Goal: Find contact information: Find contact information

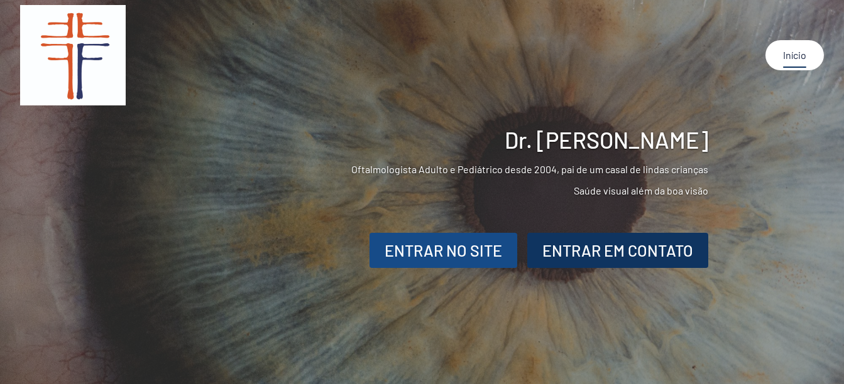
click at [482, 250] on div "ENTRAR NO SITE" at bounding box center [442, 251] width 117 height 24
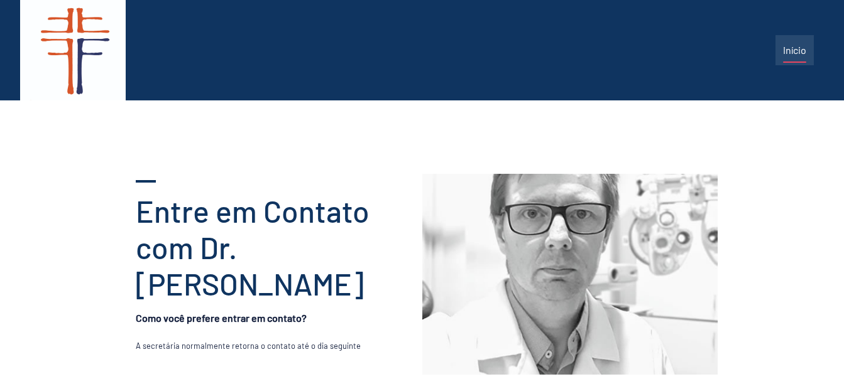
click at [801, 52] on link "Início" at bounding box center [794, 50] width 38 height 30
click at [796, 47] on link "Início" at bounding box center [794, 50] width 38 height 30
click at [75, 57] on link at bounding box center [73, 50] width 106 height 101
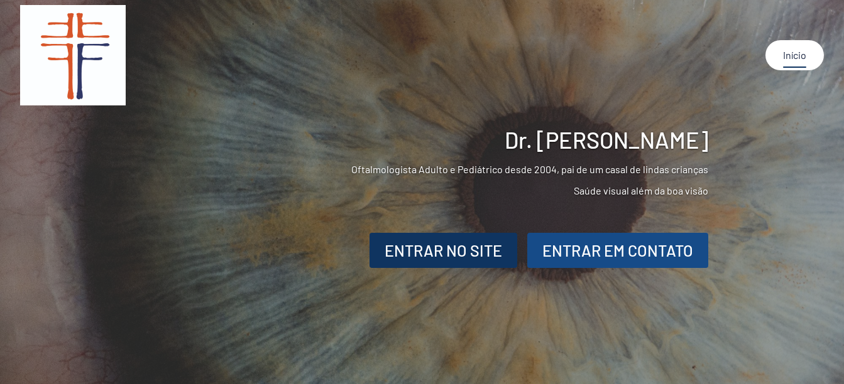
click at [661, 249] on div "ENTRAR EM CONTATO" at bounding box center [617, 251] width 151 height 24
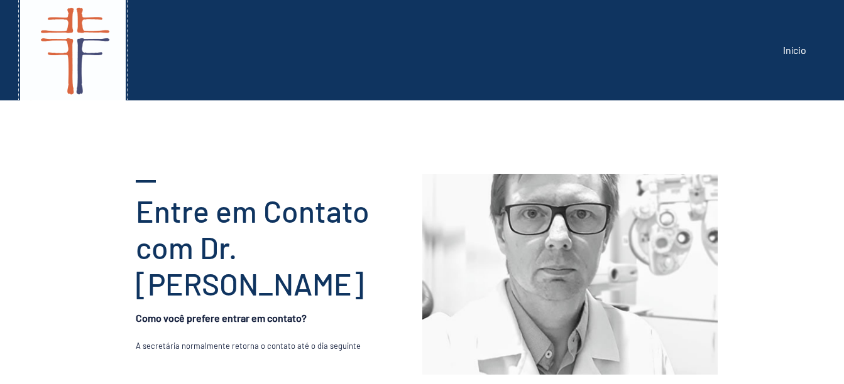
click at [85, 37] on link at bounding box center [73, 50] width 106 height 101
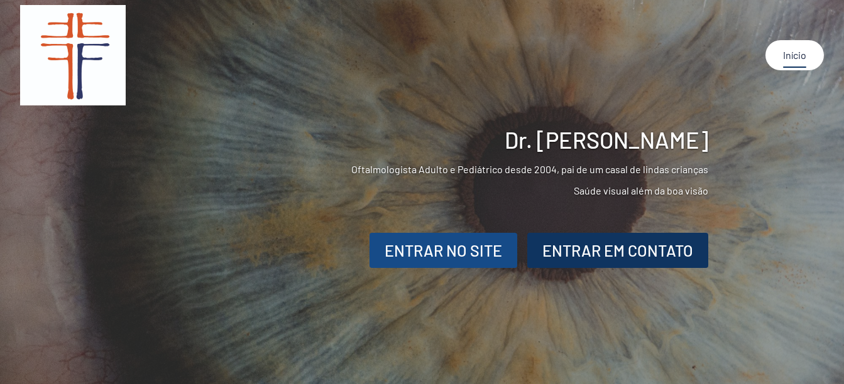
click at [452, 247] on div "ENTRAR NO SITE" at bounding box center [442, 251] width 117 height 24
